Goal: Find specific page/section: Find specific page/section

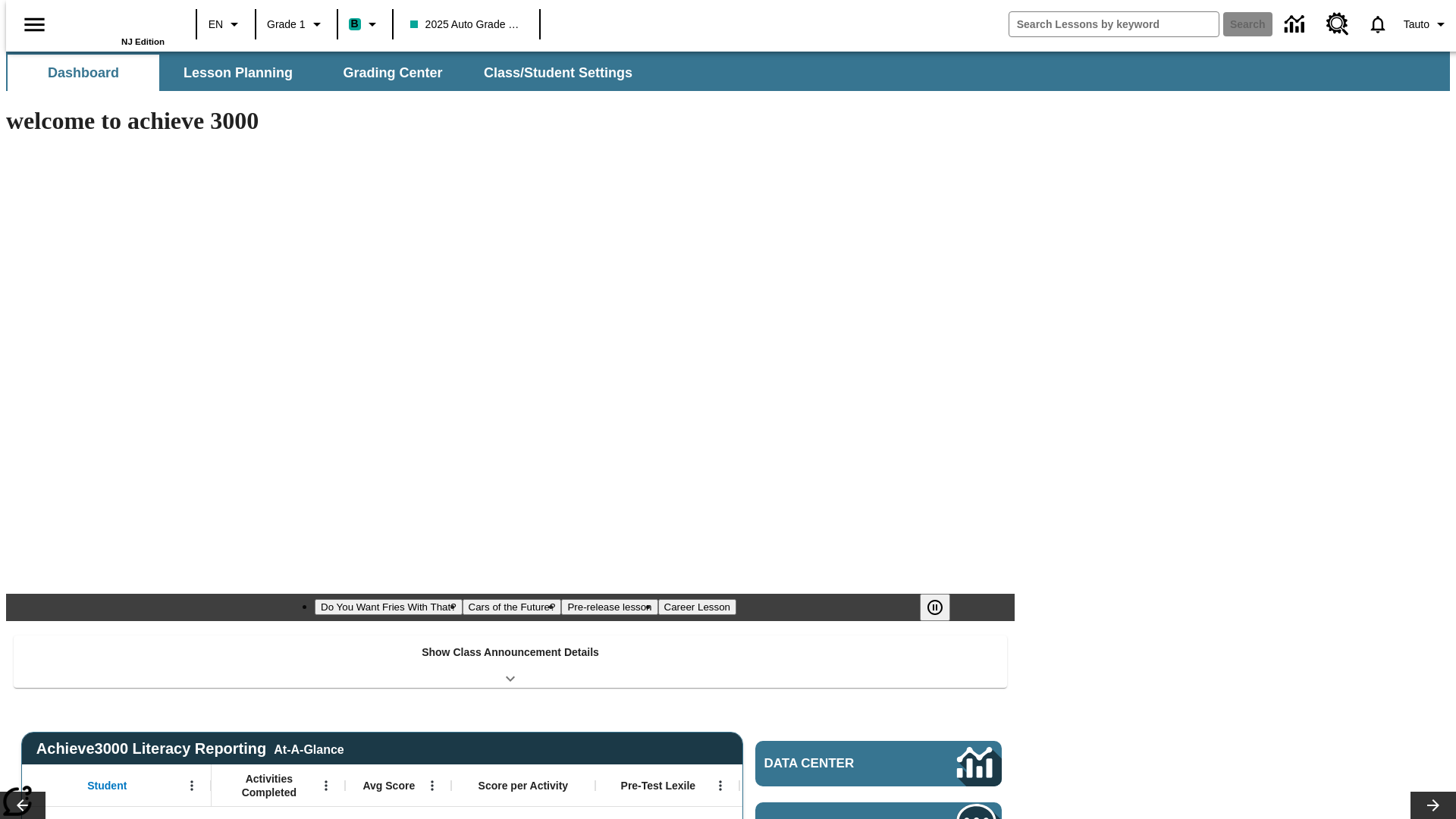
type input "-1"
click at [232, 73] on span "Lesson Planning" at bounding box center [238, 73] width 109 height 18
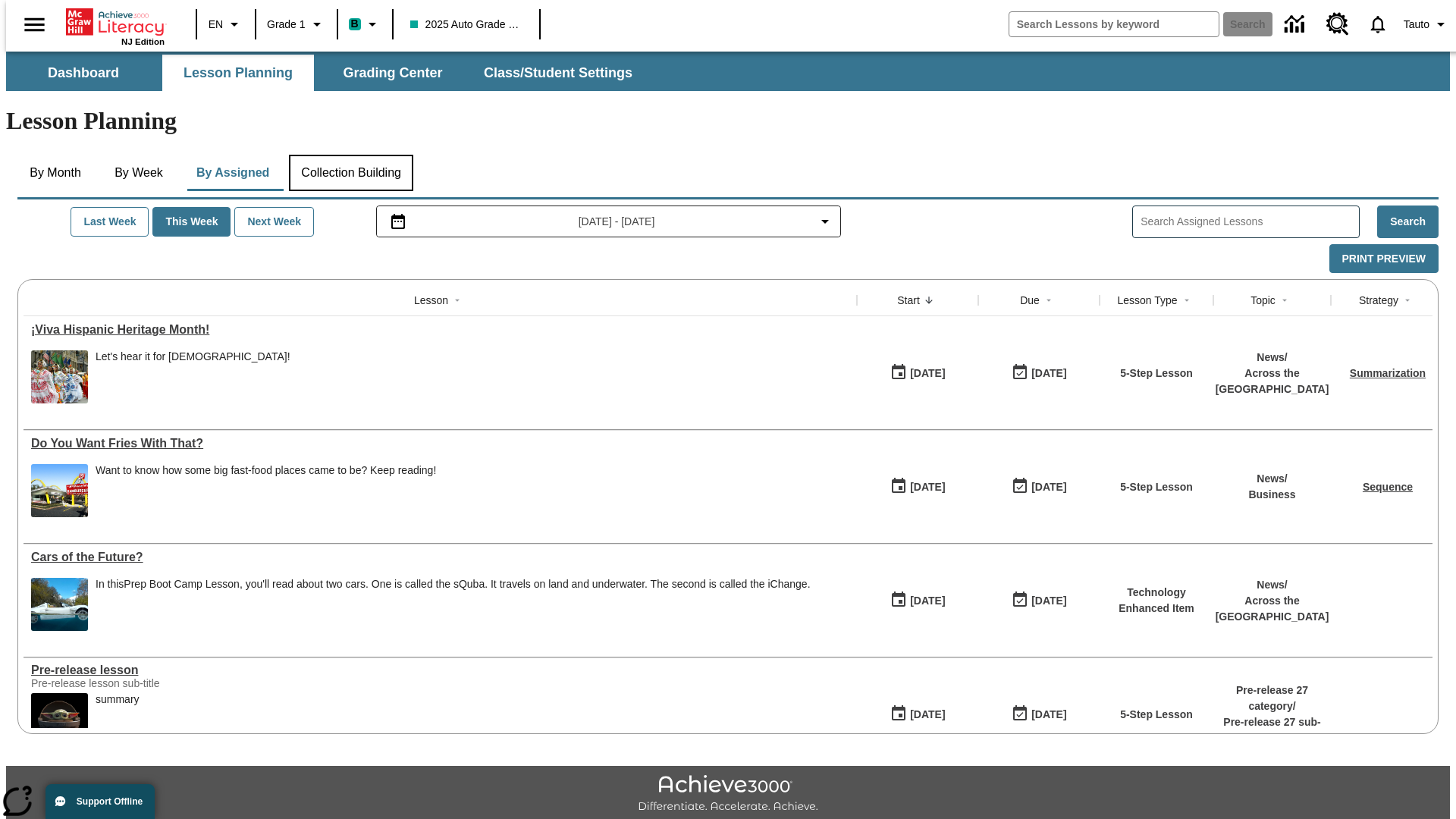
click at [350, 154] on button "Collection Building" at bounding box center [351, 172] width 125 height 36
